Goal: Task Accomplishment & Management: Use online tool/utility

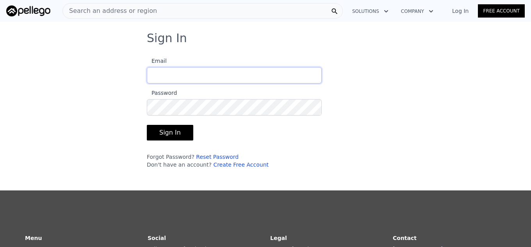
type input "[EMAIL_ADDRESS][DOMAIN_NAME]"
click at [178, 130] on button "Sign In" at bounding box center [170, 133] width 46 height 16
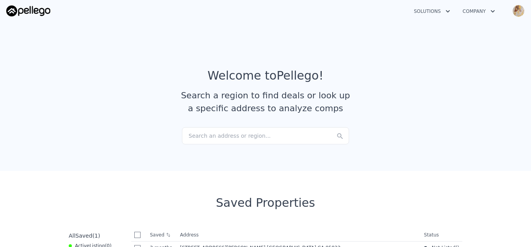
click at [235, 134] on div "Search an address or region..." at bounding box center [265, 135] width 167 height 17
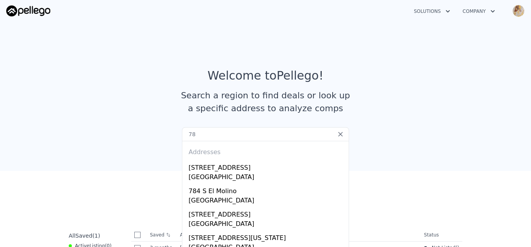
click at [241, 139] on input "78" at bounding box center [265, 134] width 167 height 14
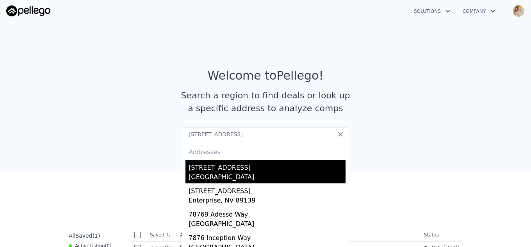
type input "[STREET_ADDRESS]"
click at [203, 166] on div "[STREET_ADDRESS]" at bounding box center [267, 166] width 157 height 12
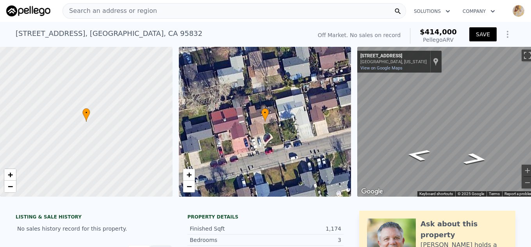
click at [487, 33] on button "SAVE" at bounding box center [482, 34] width 27 height 14
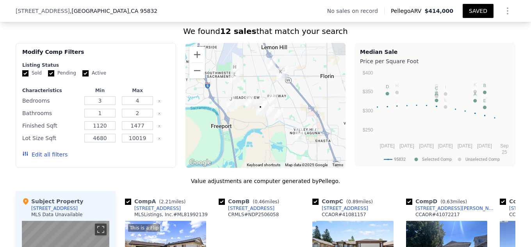
scroll to position [865, 0]
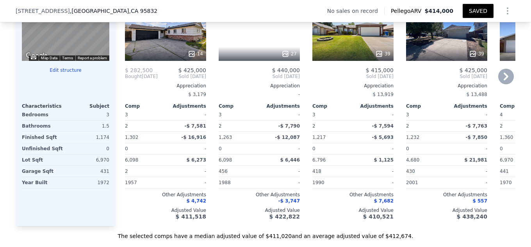
click at [503, 84] on icon at bounding box center [506, 77] width 16 height 16
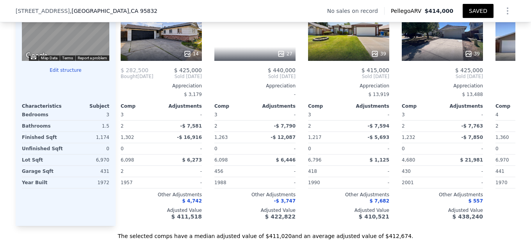
scroll to position [0, 187]
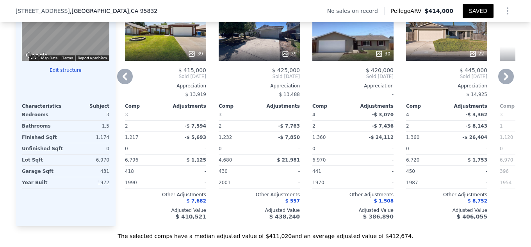
click at [503, 84] on icon at bounding box center [506, 77] width 16 height 16
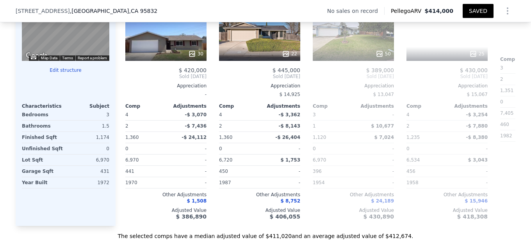
scroll to position [0, 375]
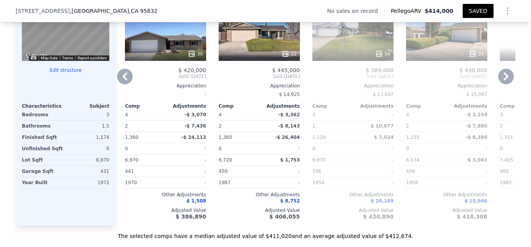
click at [503, 84] on icon at bounding box center [506, 77] width 16 height 16
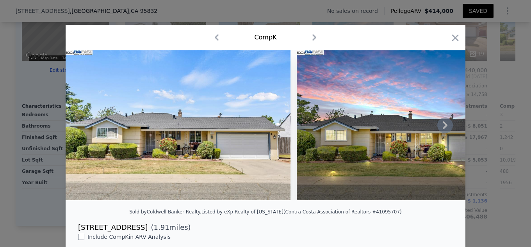
scroll to position [178, 0]
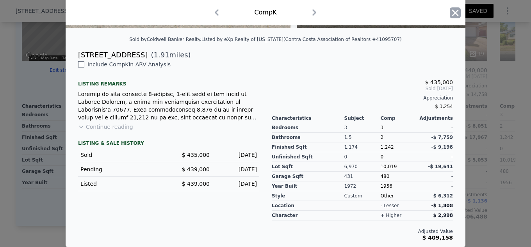
click at [450, 12] on icon "button" at bounding box center [455, 12] width 11 height 11
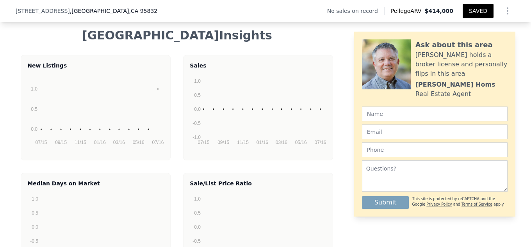
scroll to position [1534, 0]
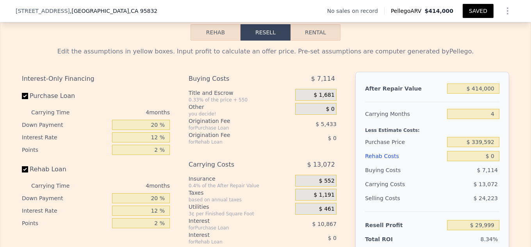
scroll to position [1102, 0]
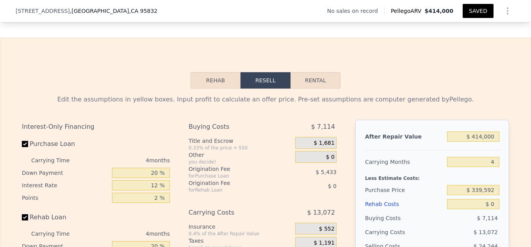
type input "$ 29,978"
click at [481, 13] on button "SAVED" at bounding box center [478, 11] width 31 height 14
click at [508, 11] on icon "Show Options" at bounding box center [507, 10] width 9 height 9
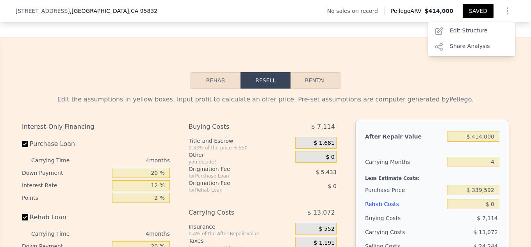
click at [504, 12] on icon "Show Options" at bounding box center [507, 10] width 9 height 9
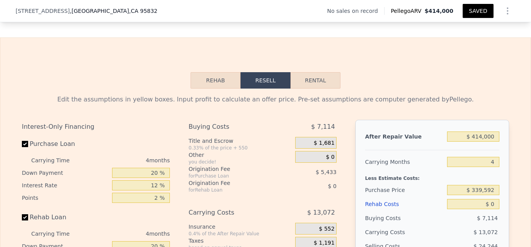
click at [503, 11] on icon "Show Options" at bounding box center [507, 10] width 9 height 9
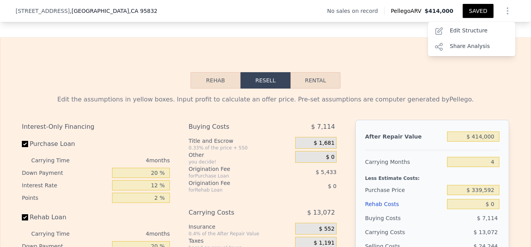
click at [217, 89] on button "Rehab" at bounding box center [216, 80] width 50 height 16
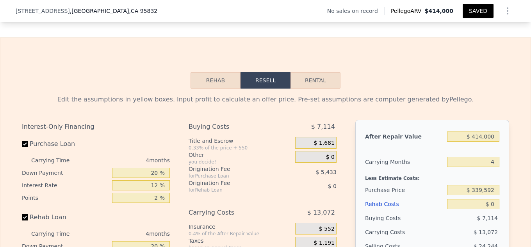
click at [217, 89] on button "Rehab" at bounding box center [216, 80] width 50 height 16
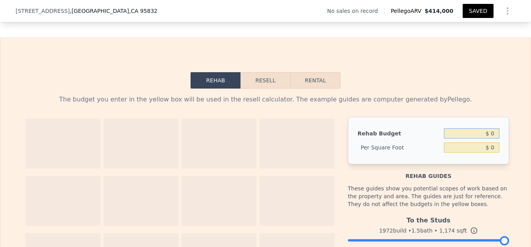
click at [494, 139] on input "$ 0" at bounding box center [471, 133] width 55 height 10
type input "$ 0"
type input "$ 19,000"
type input "$ 16.18"
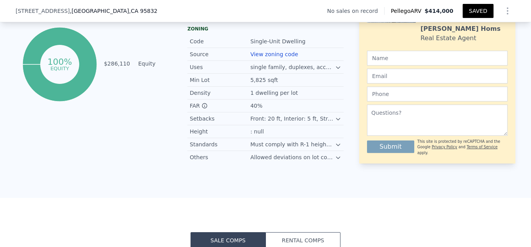
scroll to position [200, 0]
